Goal: Navigation & Orientation: Find specific page/section

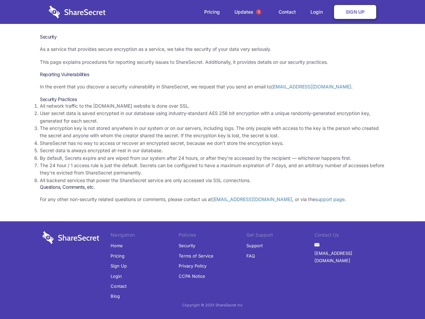
click at [213, 160] on li "By default, Secrets expire and are wiped from our system after 24 hours, or aft…" at bounding box center [213, 158] width 346 height 7
click at [259, 12] on span "1" at bounding box center [258, 11] width 5 height 5
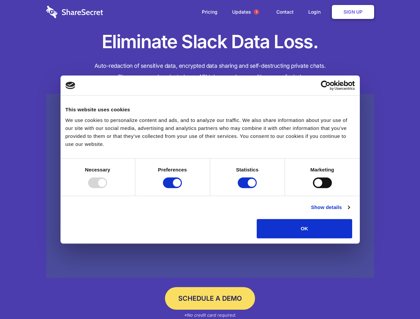
click at [107, 188] on div at bounding box center [97, 183] width 19 height 11
click at [182, 188] on input "Preferences" at bounding box center [172, 183] width 19 height 11
checkbox input "false"
click at [248, 188] on input "Statistics" at bounding box center [247, 183] width 19 height 11
checkbox input "false"
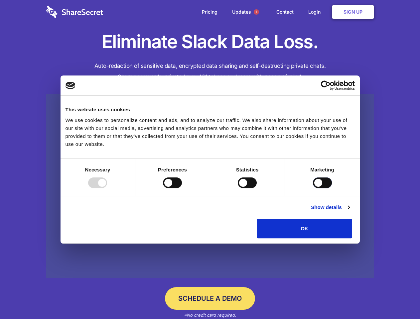
click at [313, 188] on input "Marketing" at bounding box center [322, 183] width 19 height 11
checkbox input "true"
click at [349, 211] on link "Show details" at bounding box center [330, 207] width 39 height 8
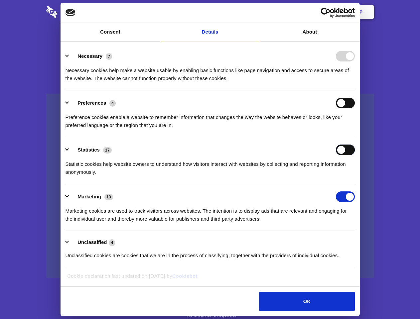
click at [358, 241] on ul "Necessary 7 Necessary cookies help make a website usable by enabling basic func…" at bounding box center [210, 156] width 296 height 224
click at [256, 12] on span "1" at bounding box center [256, 11] width 5 height 5
